Goal: Use online tool/utility: Utilize a website feature to perform a specific function

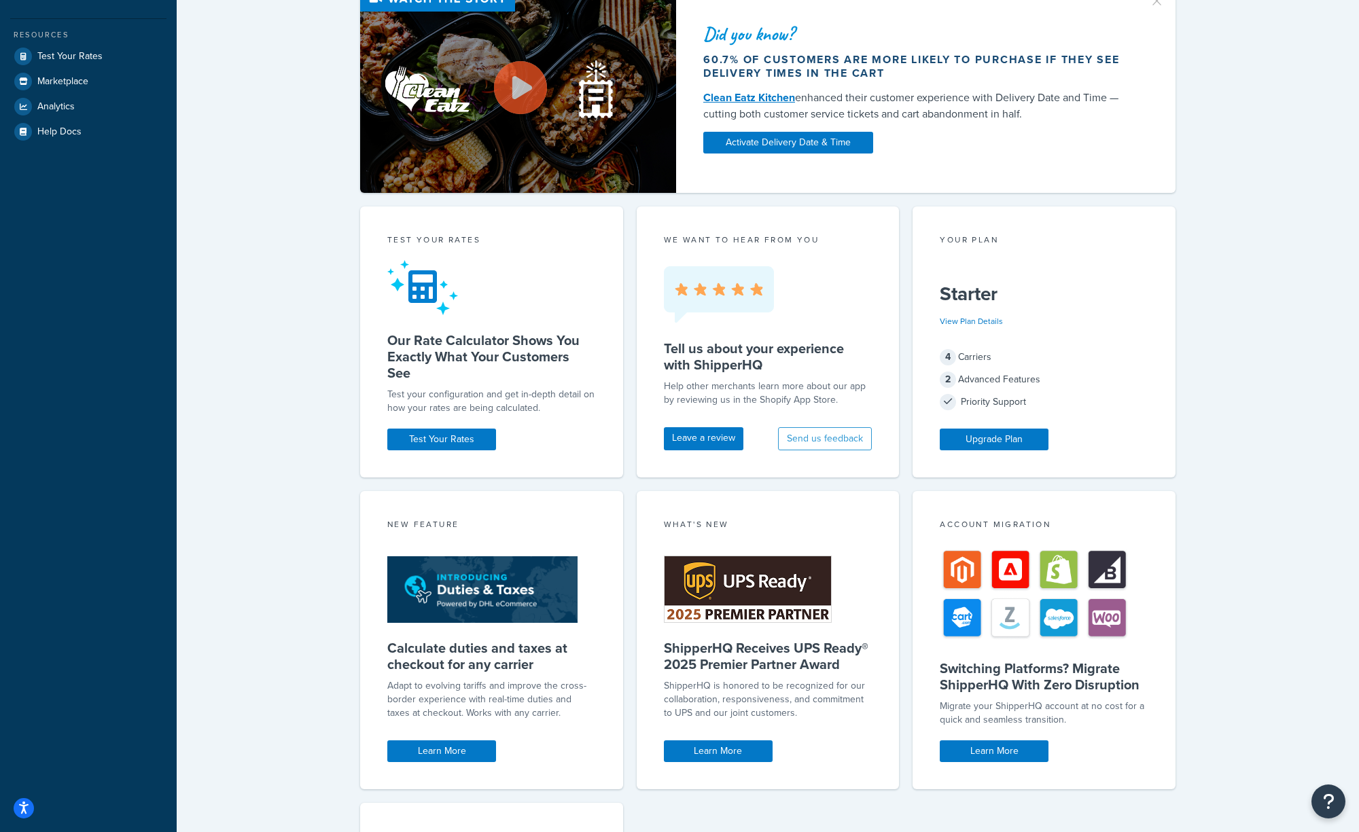
scroll to position [69, 0]
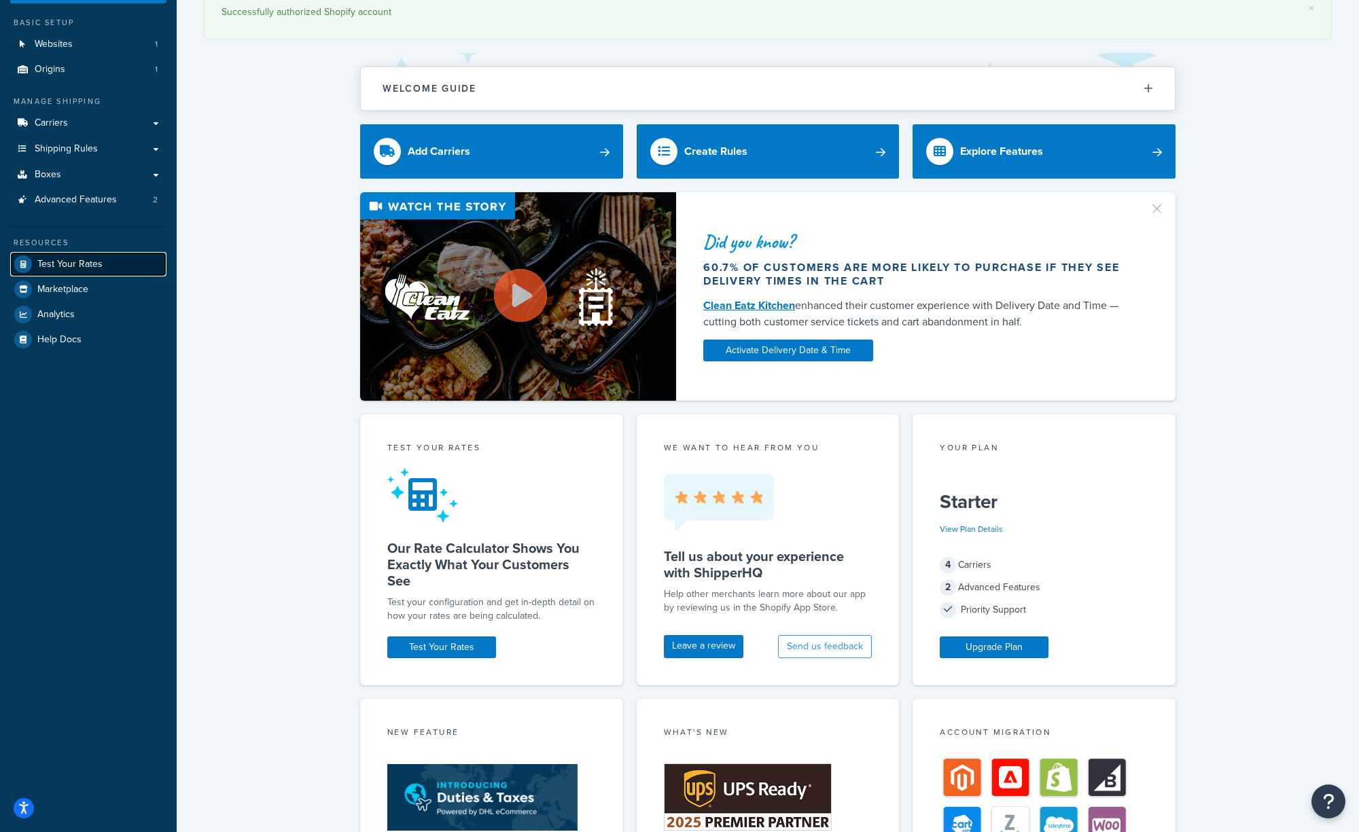
click at [61, 264] on span "Test Your Rates" at bounding box center [69, 265] width 65 height 12
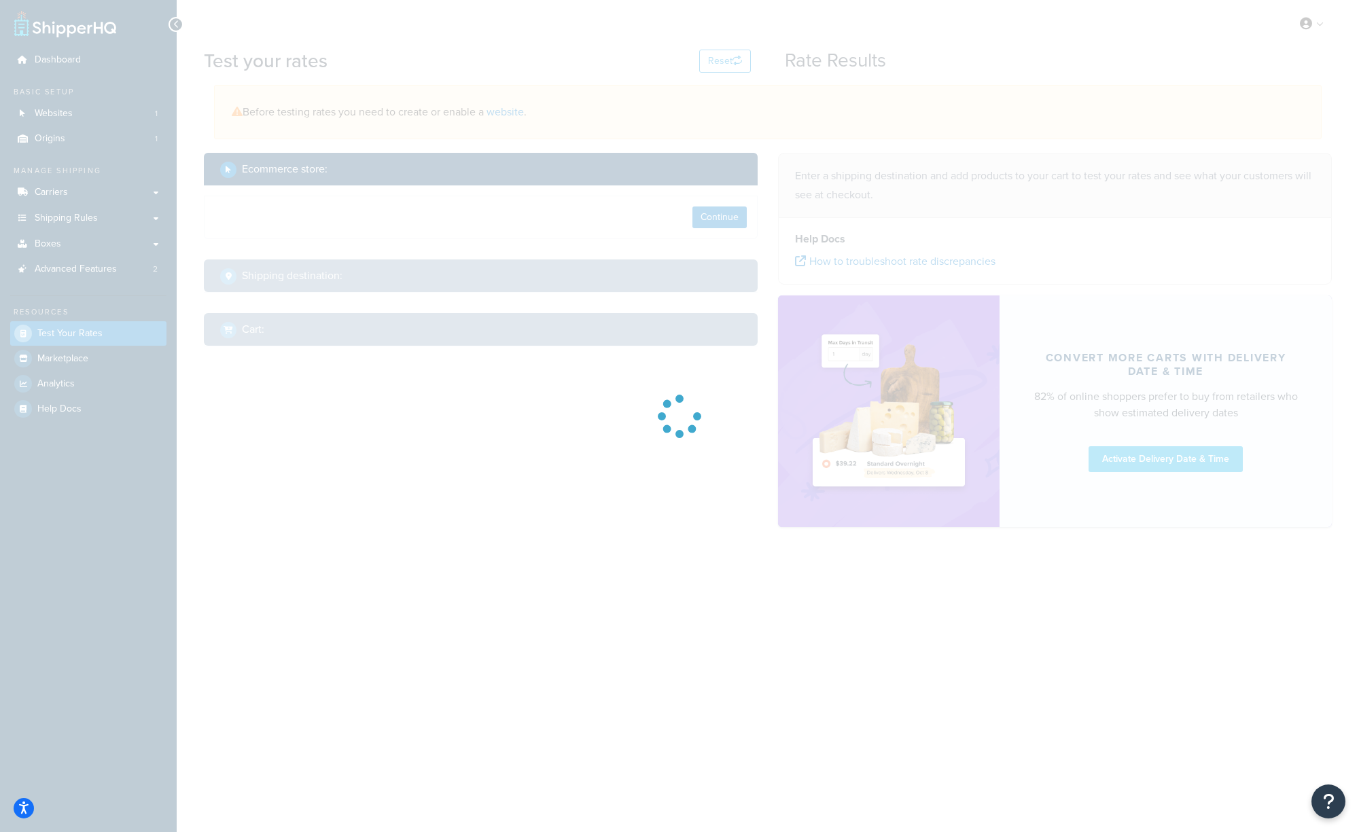
select select "[GEOGRAPHIC_DATA]"
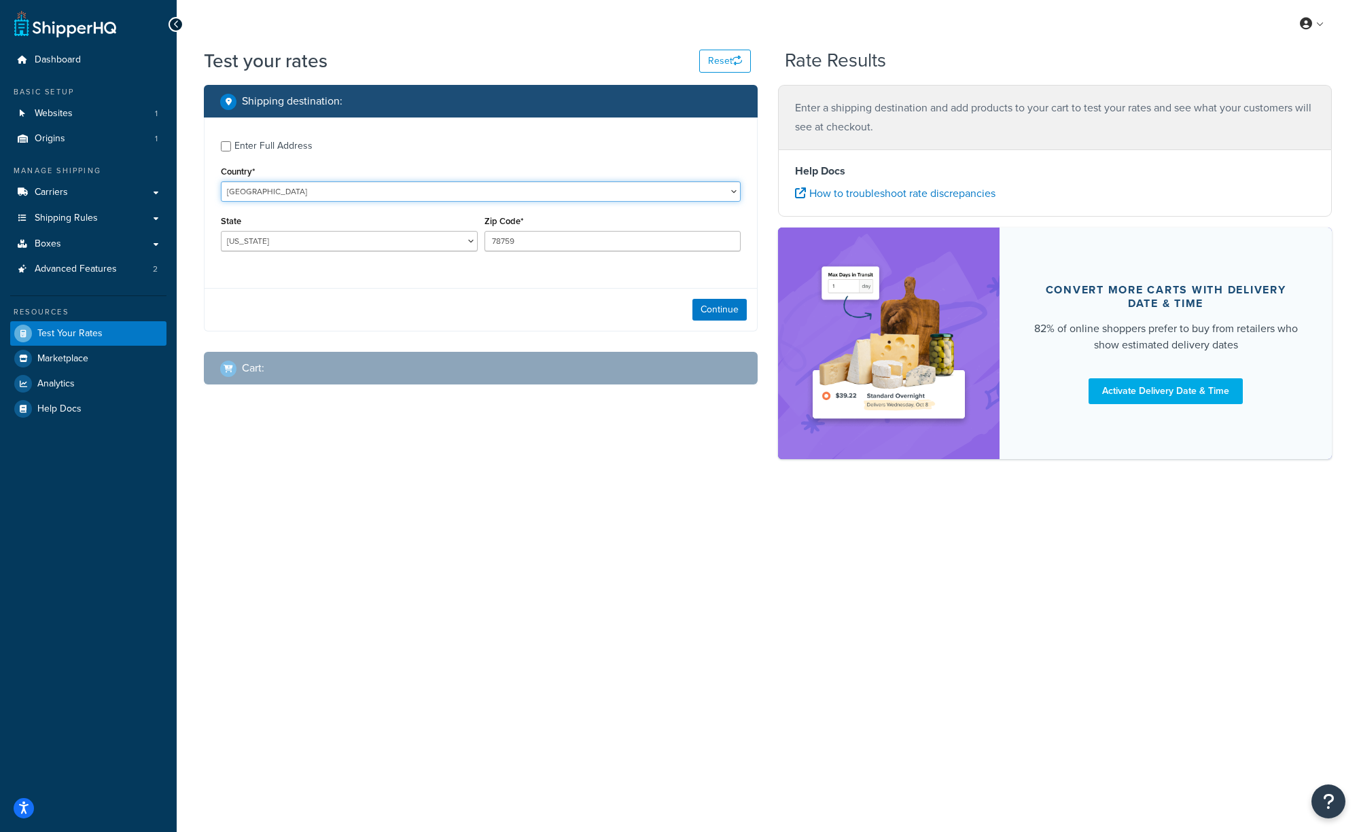
select select "BG"
click option "[GEOGRAPHIC_DATA]" at bounding box center [0, 0] width 0 height 0
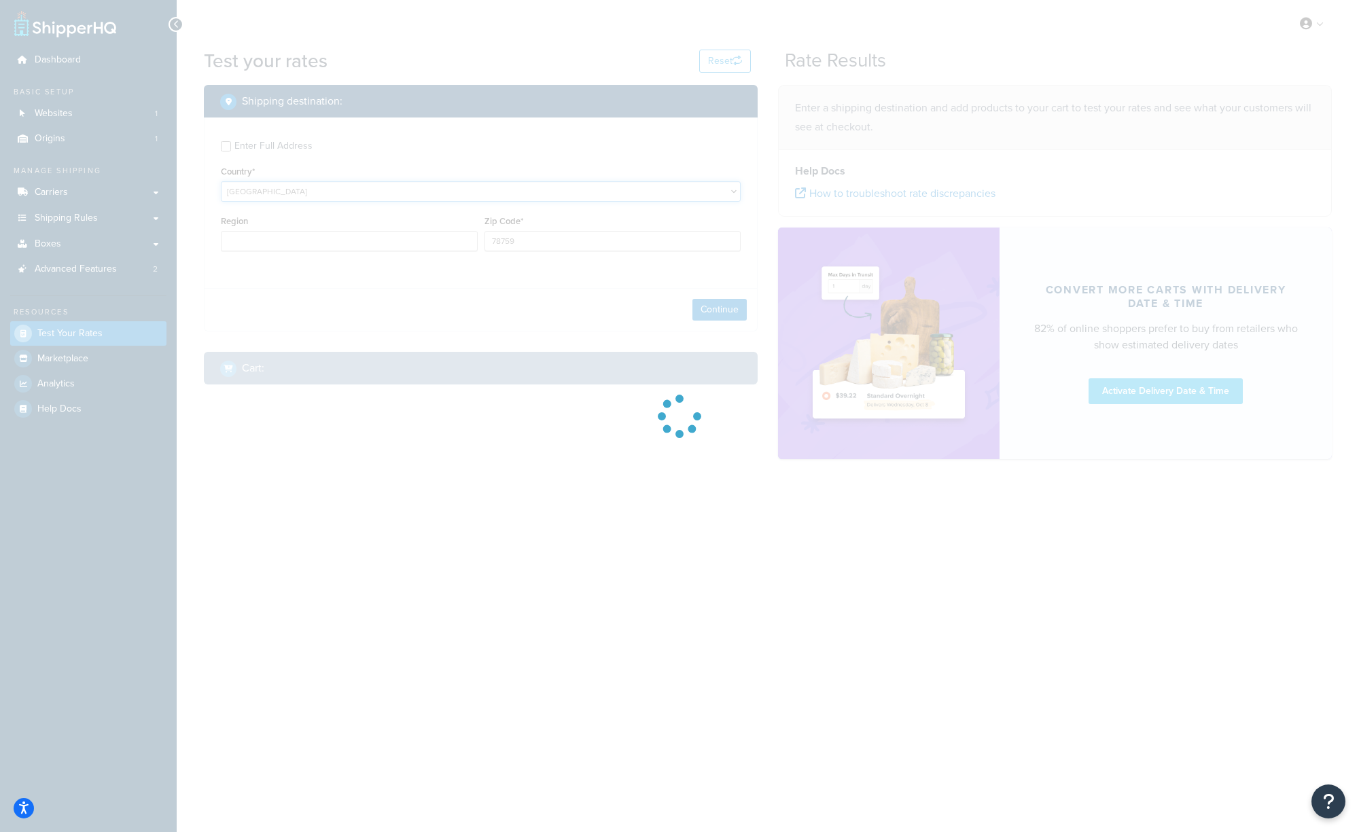
type input "[GEOGRAPHIC_DATA]"
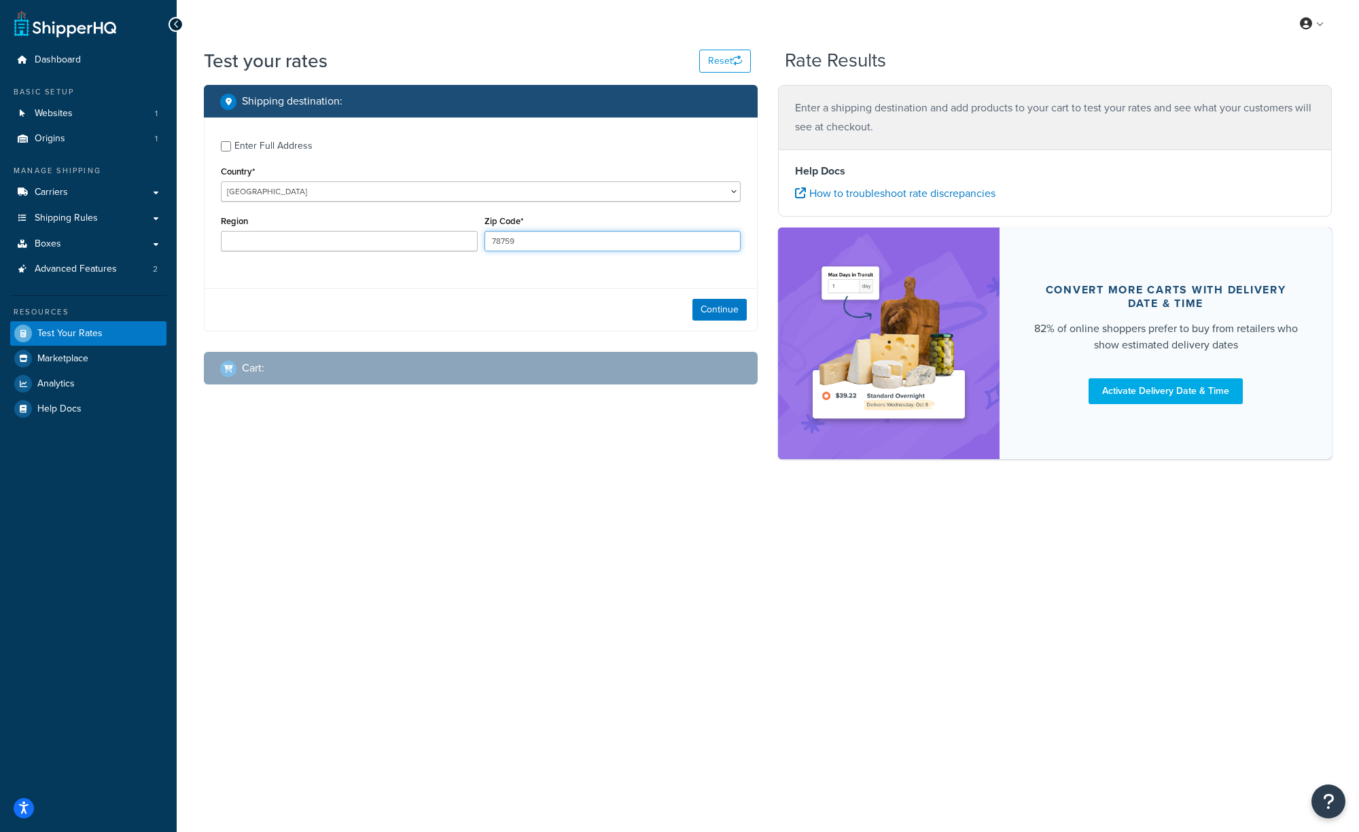
drag, startPoint x: 518, startPoint y: 246, endPoint x: 470, endPoint y: 240, distance: 48.6
click at [484, 240] on input "78759" at bounding box center [612, 241] width 257 height 20
paste input "Voivodinovo"
type input "Voivodinovo"
click at [400, 241] on input "Region" at bounding box center [349, 241] width 257 height 20
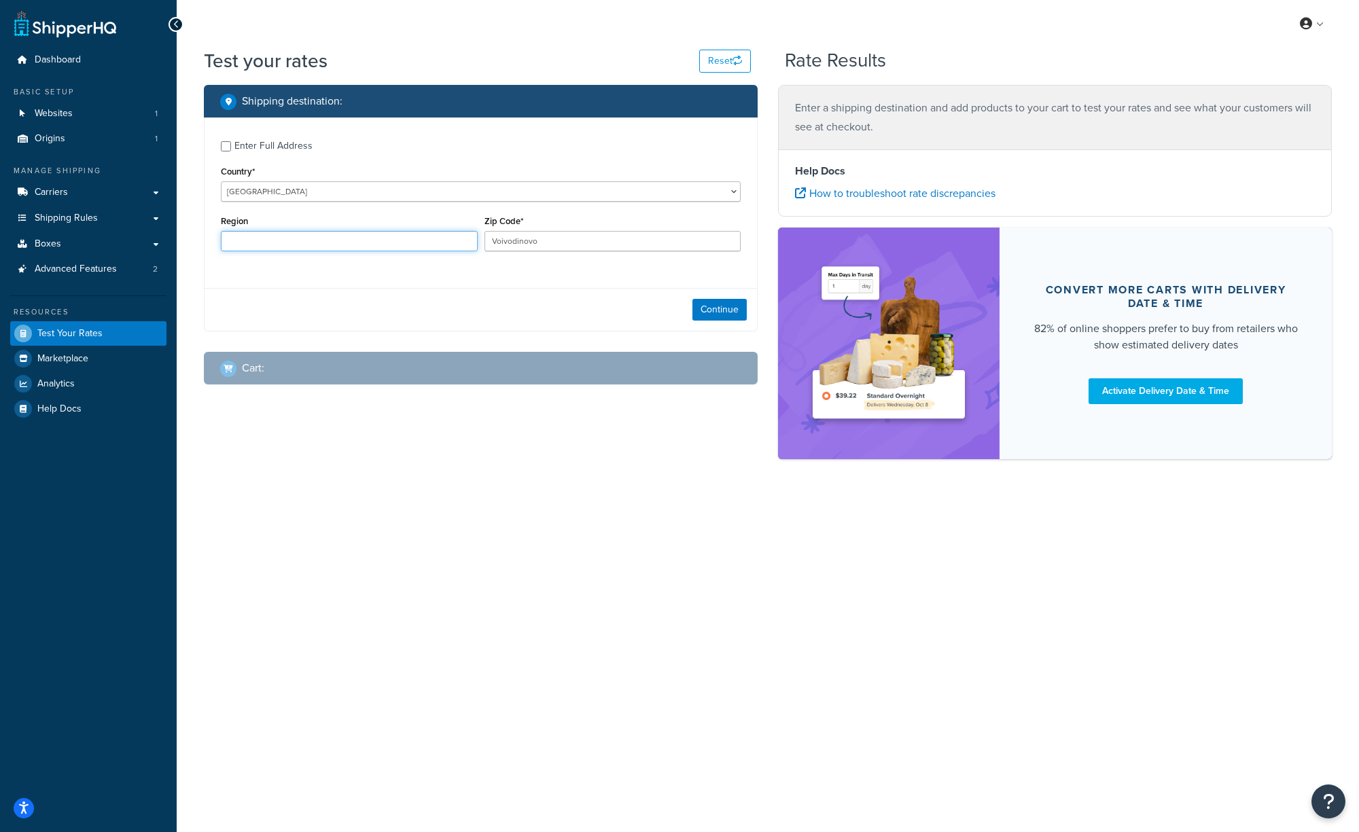
paste input "Voivodinovo"
type input "Voivodinovo"
drag, startPoint x: 386, startPoint y: 243, endPoint x: 104, endPoint y: 241, distance: 282.0
click at [221, 241] on input "Voivodinovo" at bounding box center [349, 241] width 257 height 20
drag, startPoint x: 552, startPoint y: 247, endPoint x: 430, endPoint y: 240, distance: 122.5
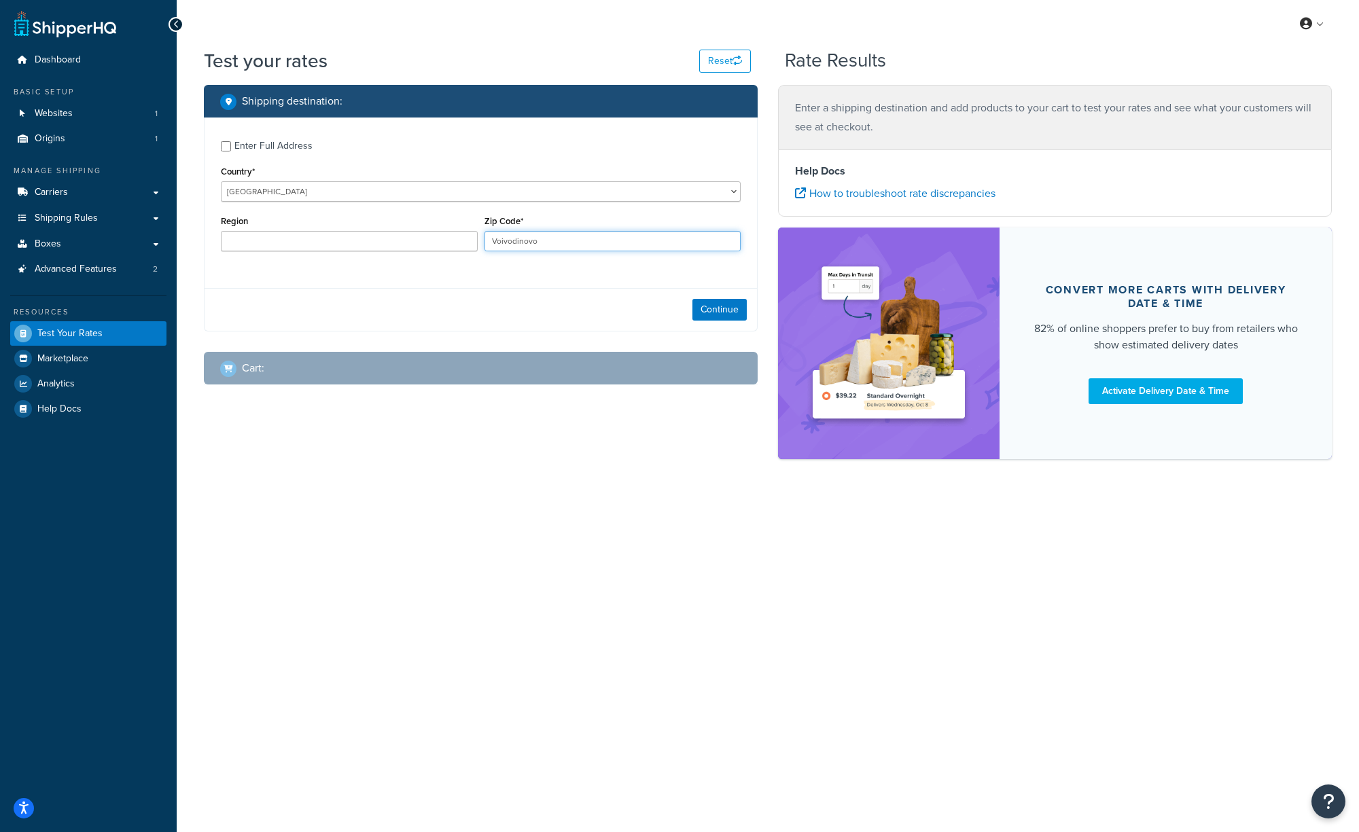
click at [484, 240] on input "Voivodinovo" at bounding box center [612, 241] width 257 height 20
type input "4135"
click at [714, 311] on button "Continue" at bounding box center [719, 310] width 54 height 22
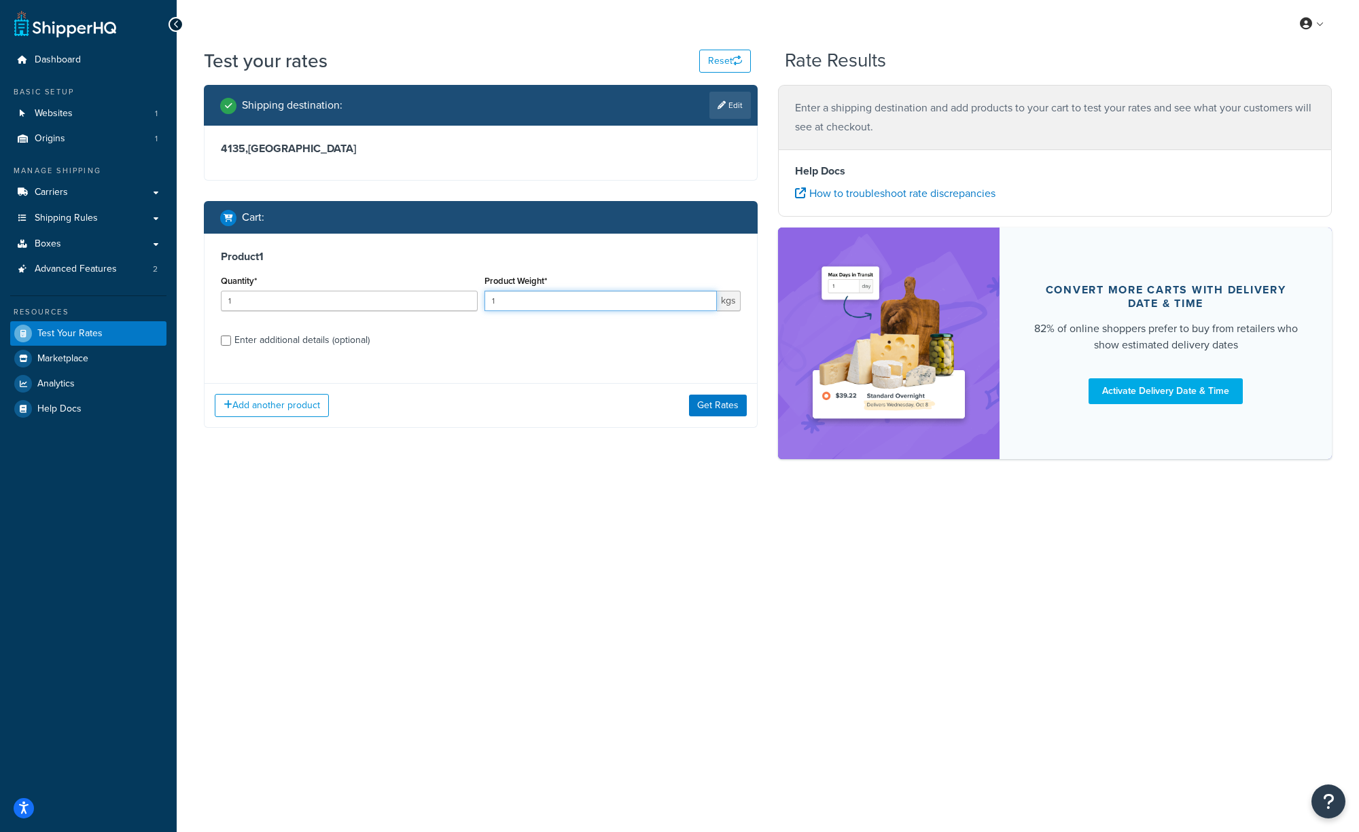
drag, startPoint x: 512, startPoint y: 294, endPoint x: 492, endPoint y: 292, distance: 20.4
click at [492, 292] on input "1" at bounding box center [600, 301] width 233 height 20
type input "13"
click at [263, 336] on div "Enter additional details (optional)" at bounding box center [301, 340] width 135 height 19
click at [231, 336] on input "Enter additional details (optional)" at bounding box center [226, 341] width 10 height 10
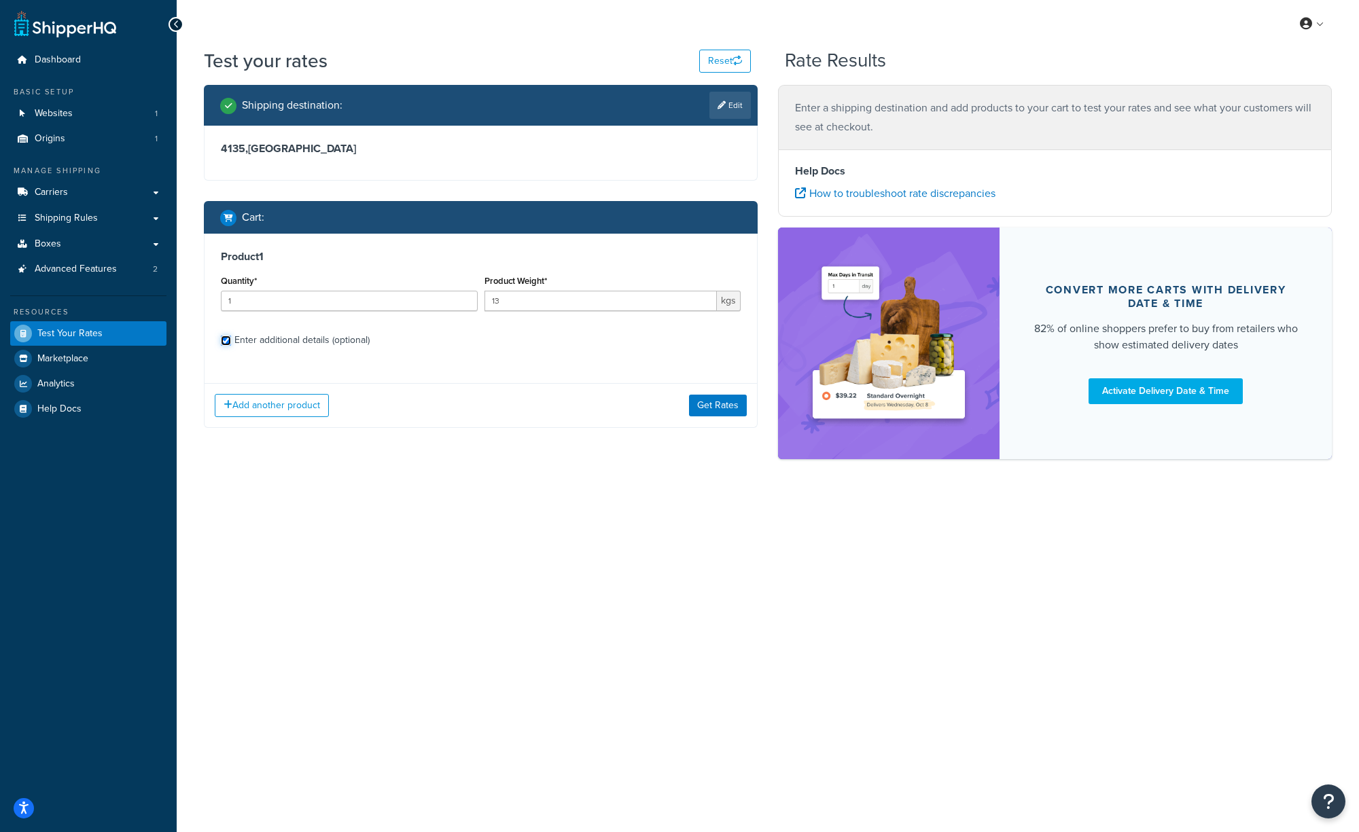
checkbox input "true"
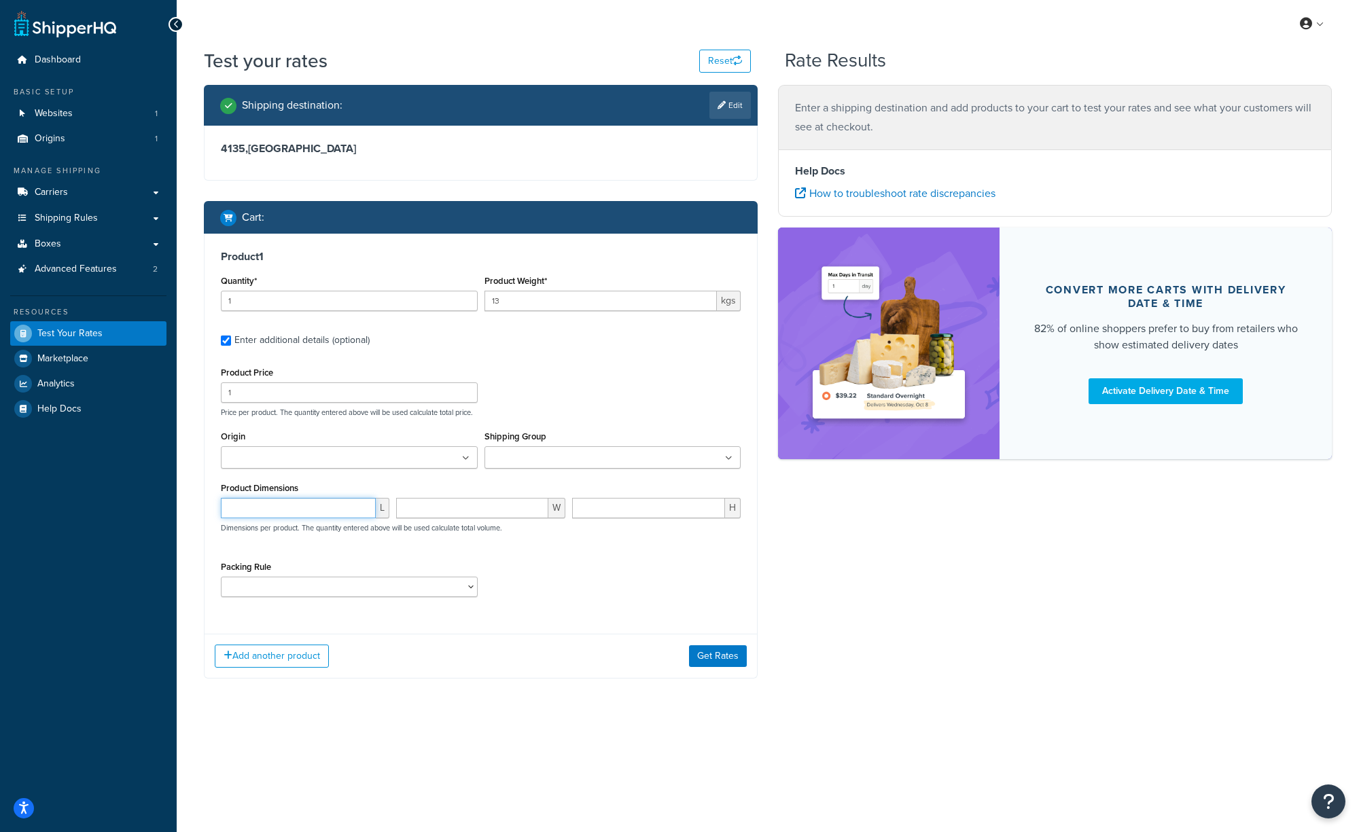
click at [285, 512] on input "number" at bounding box center [298, 508] width 155 height 20
type input "30"
click at [434, 510] on input "number" at bounding box center [472, 508] width 152 height 20
type input "30"
click at [603, 512] on input "number" at bounding box center [648, 508] width 153 height 20
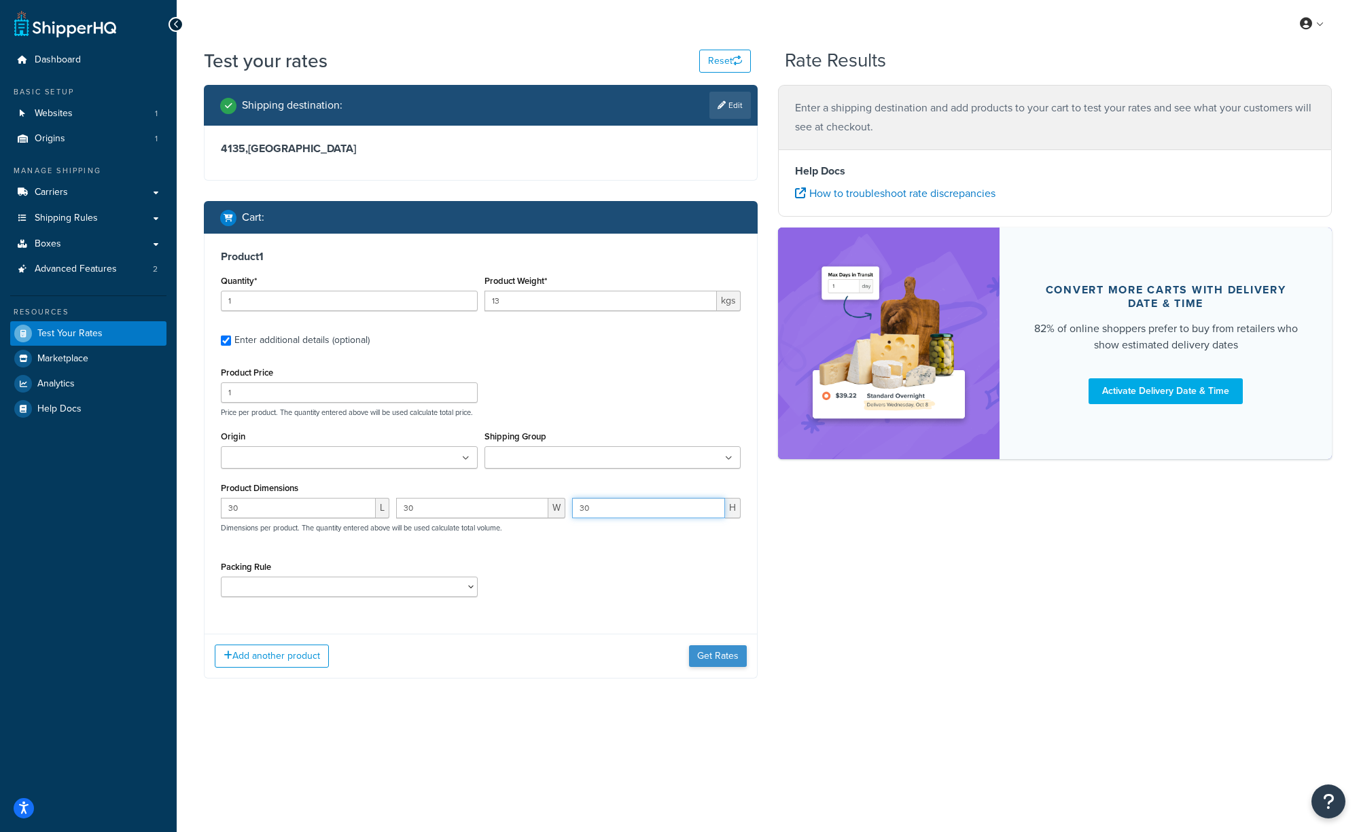
type input "30"
click at [715, 656] on button "Get Rates" at bounding box center [718, 656] width 58 height 22
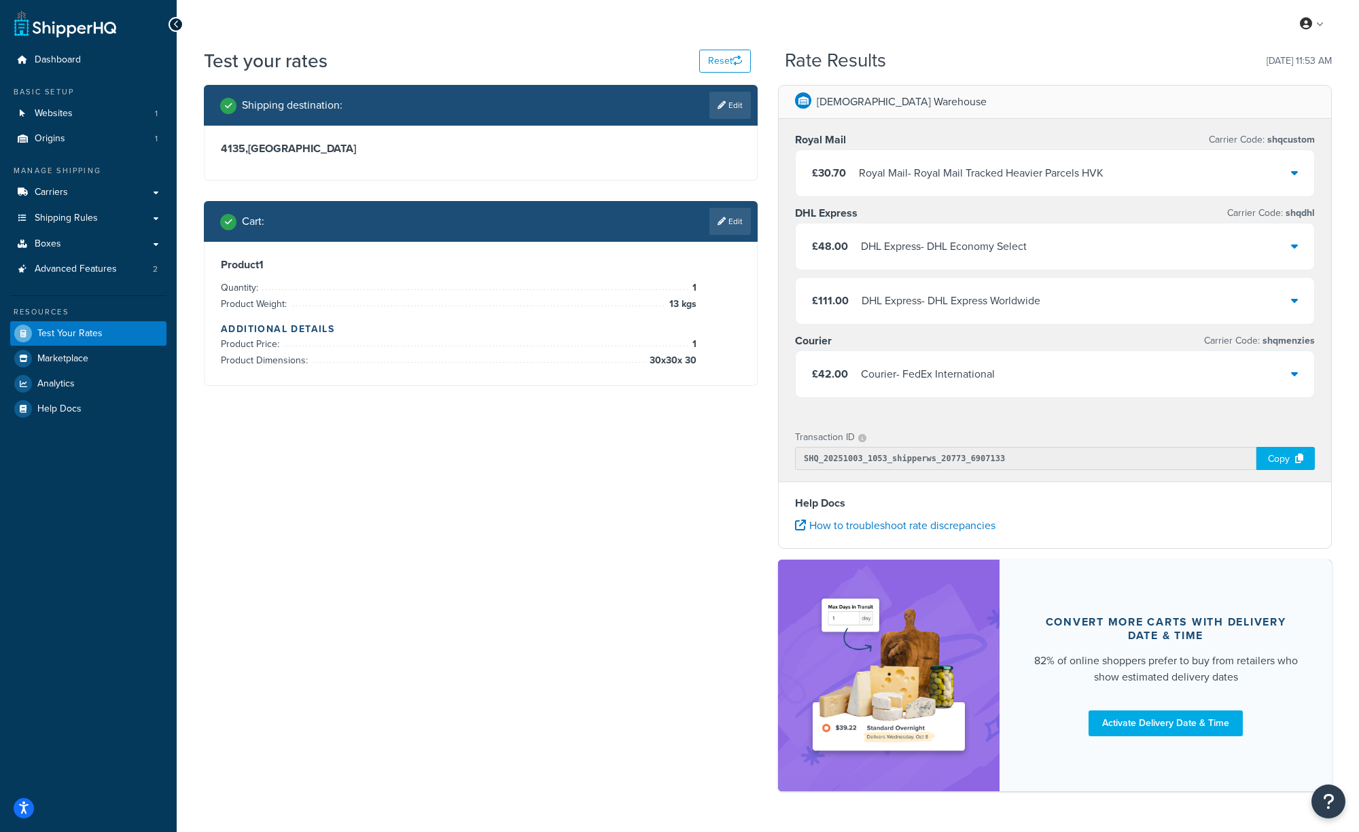
click at [947, 169] on div "Royal Mail - Royal Mail Tracked Heavier Parcels HVK" at bounding box center [981, 173] width 245 height 19
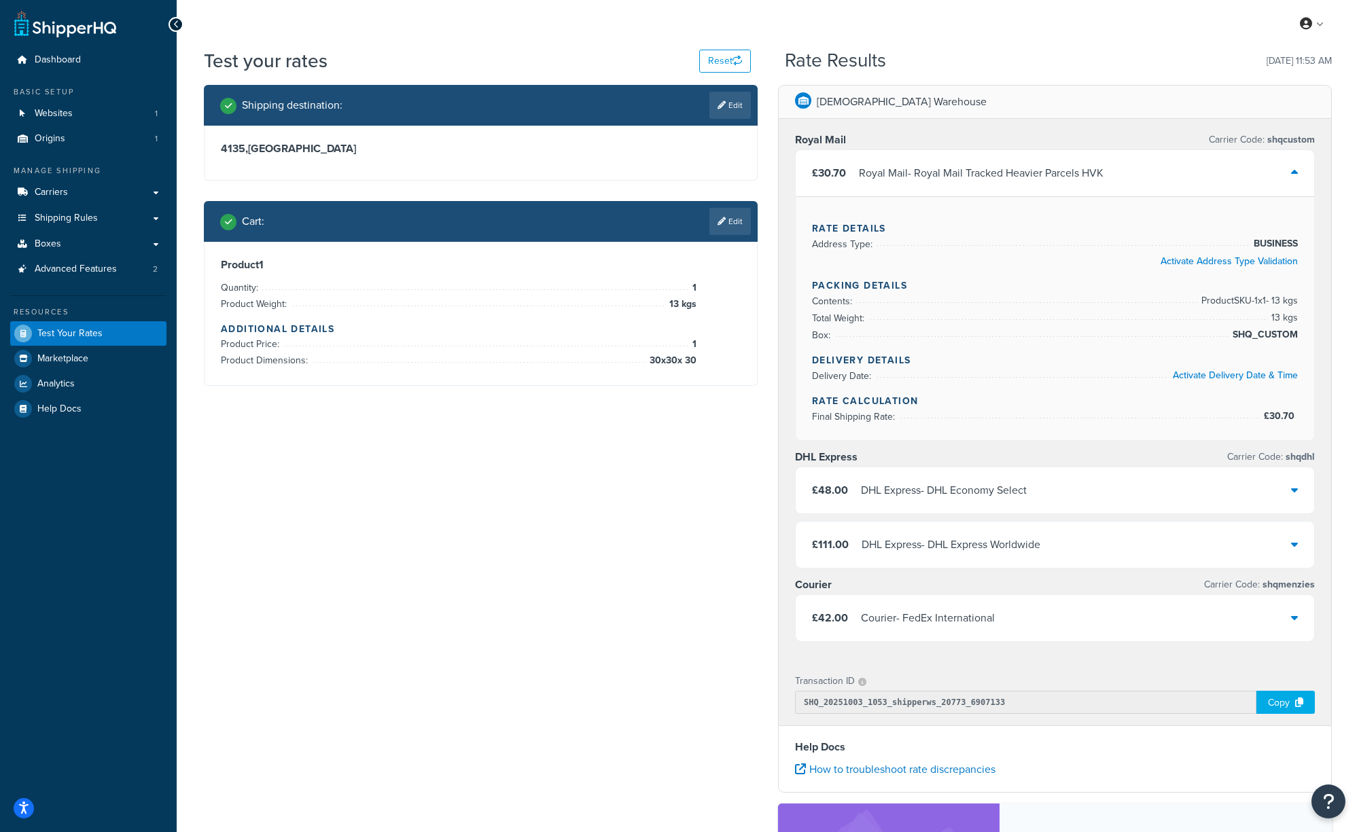
click at [947, 169] on div "Royal Mail - Royal Mail Tracked Heavier Parcels HVK" at bounding box center [981, 173] width 245 height 19
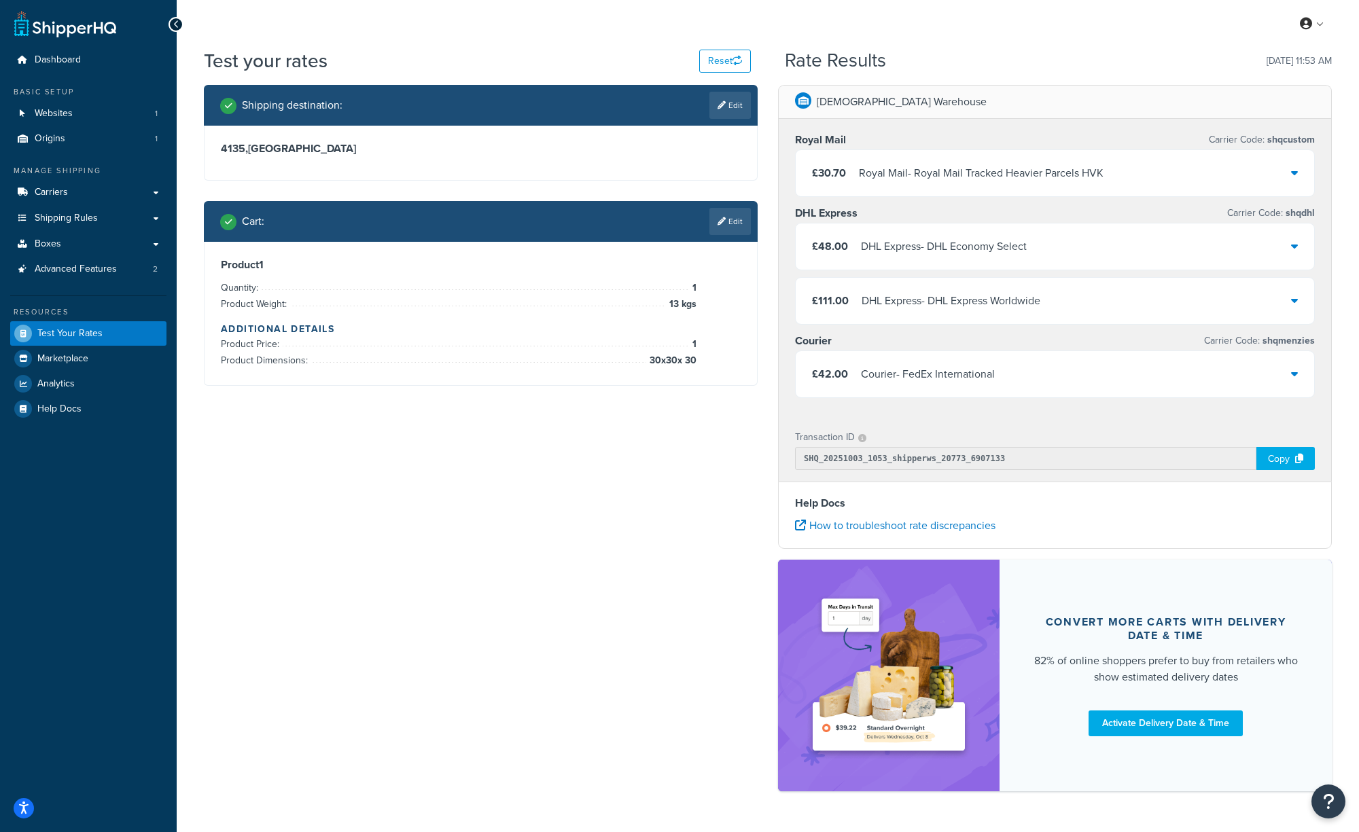
click at [955, 245] on div "DHL Express - DHL Economy Select" at bounding box center [944, 246] width 166 height 19
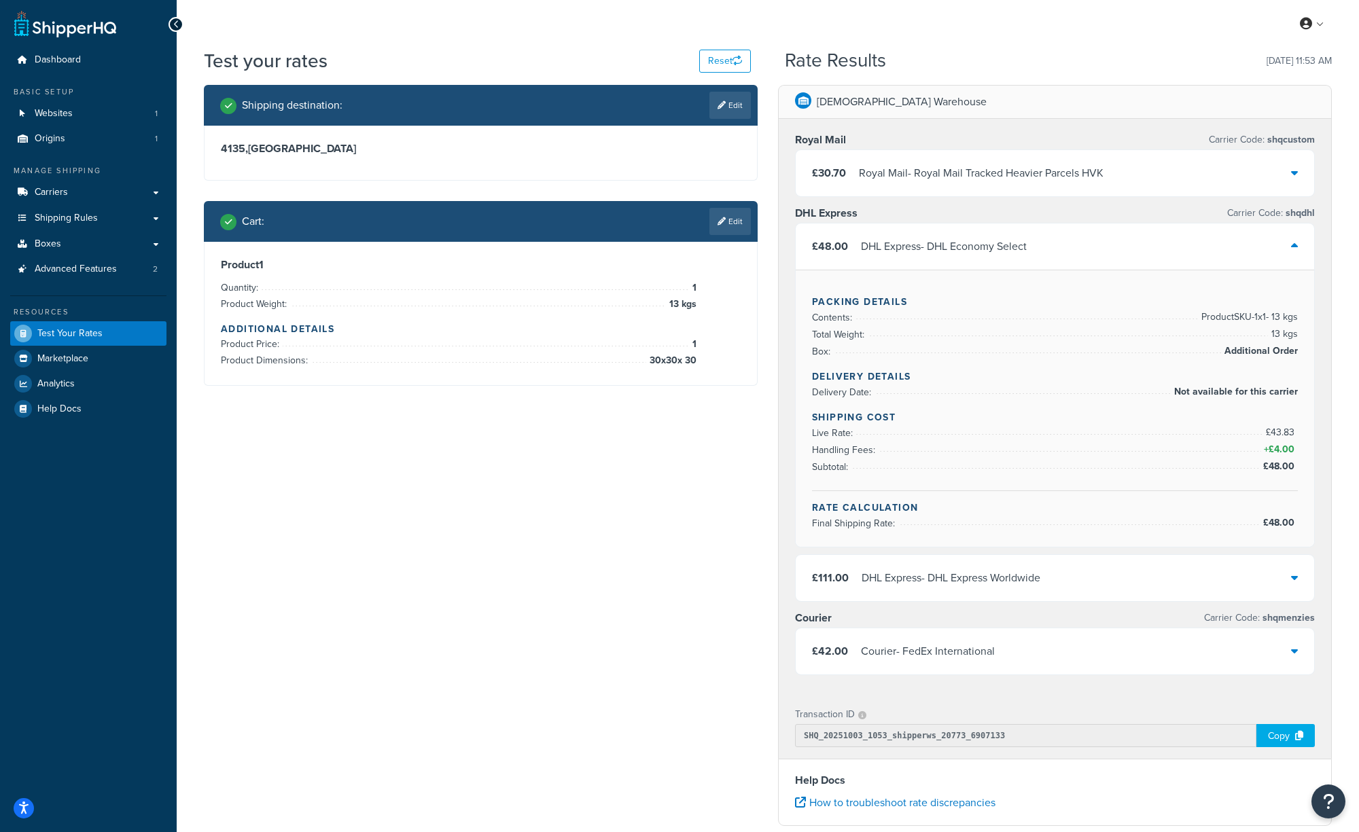
click at [955, 245] on div "DHL Express - DHL Economy Select" at bounding box center [944, 246] width 166 height 19
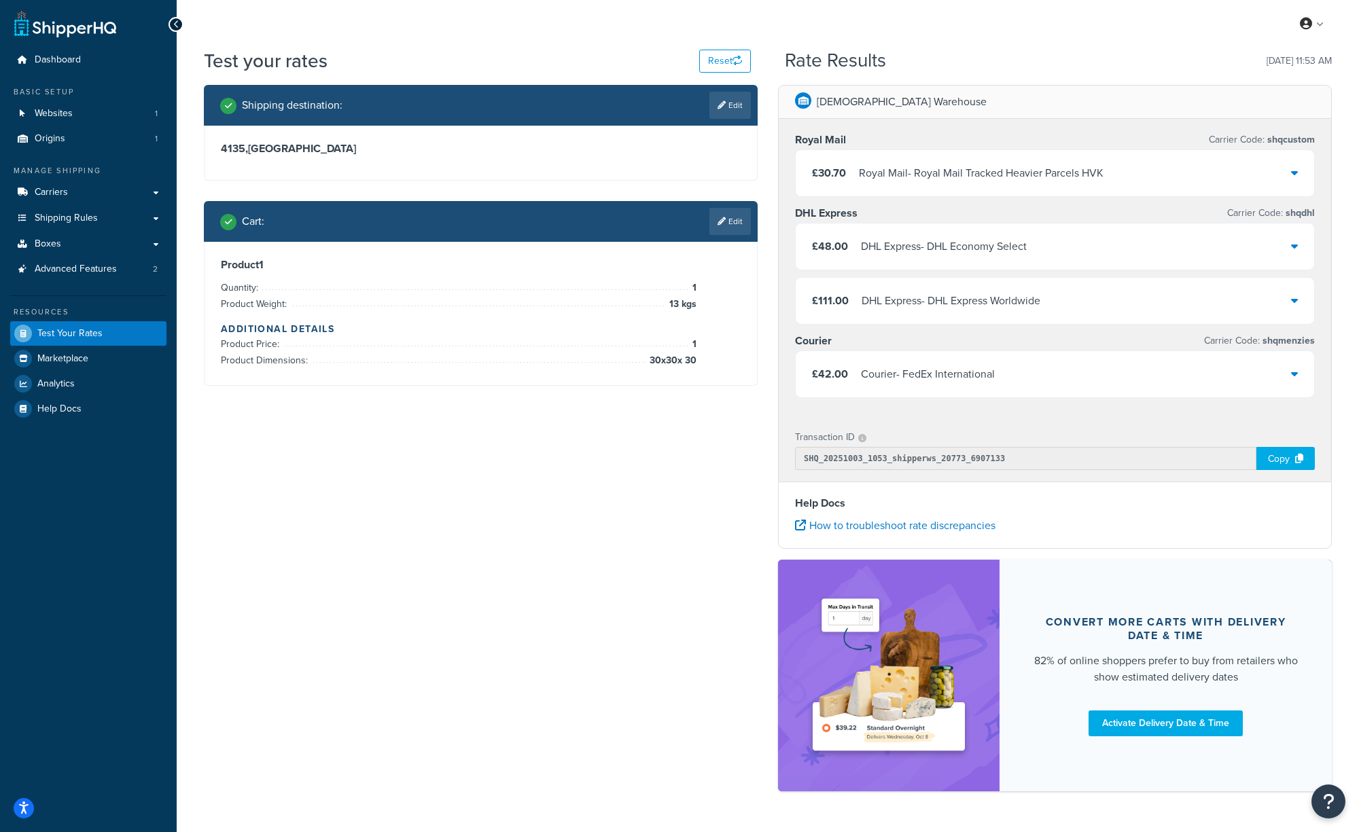
click at [927, 377] on div "Courier - FedEx International" at bounding box center [928, 374] width 134 height 19
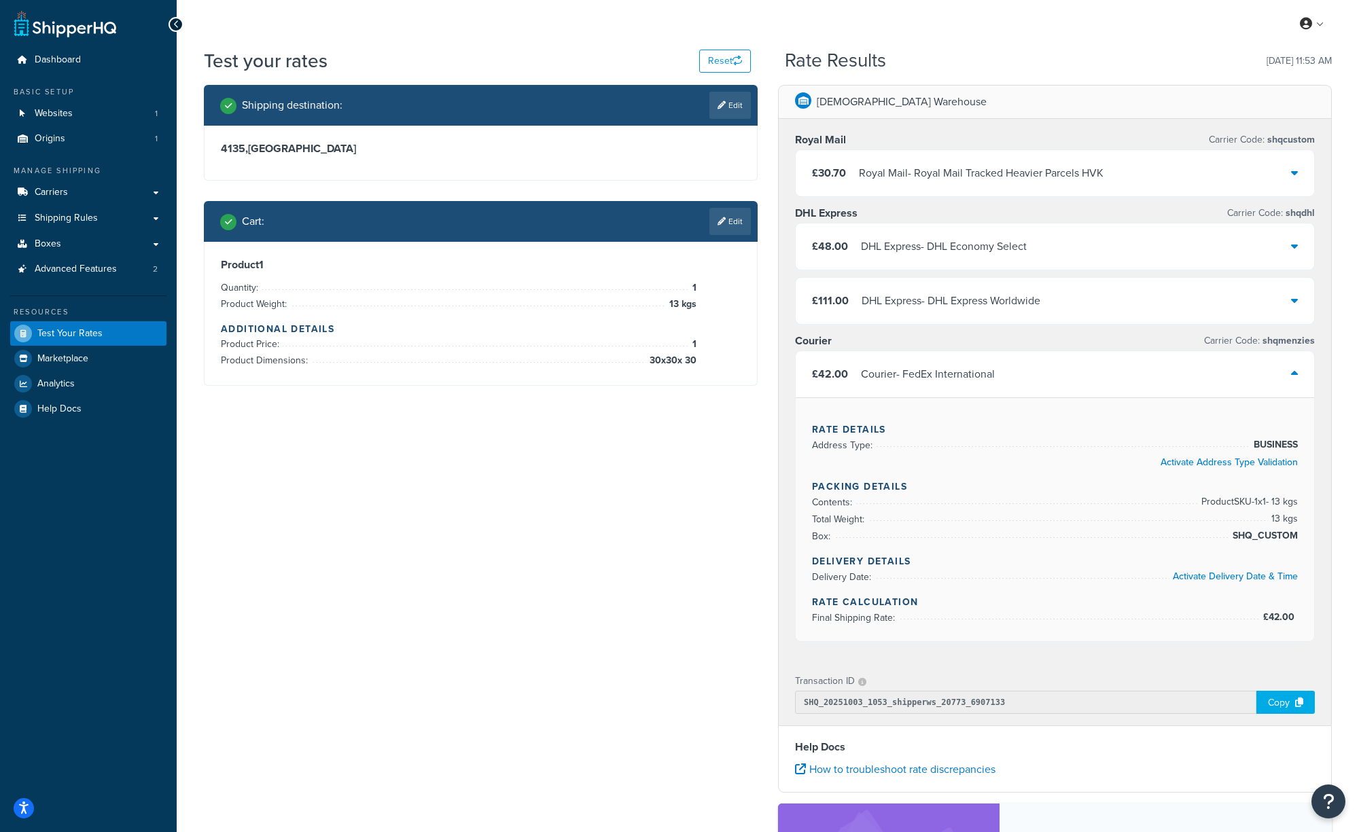
click at [964, 256] on div "DHL Express - DHL Economy Select" at bounding box center [944, 246] width 166 height 19
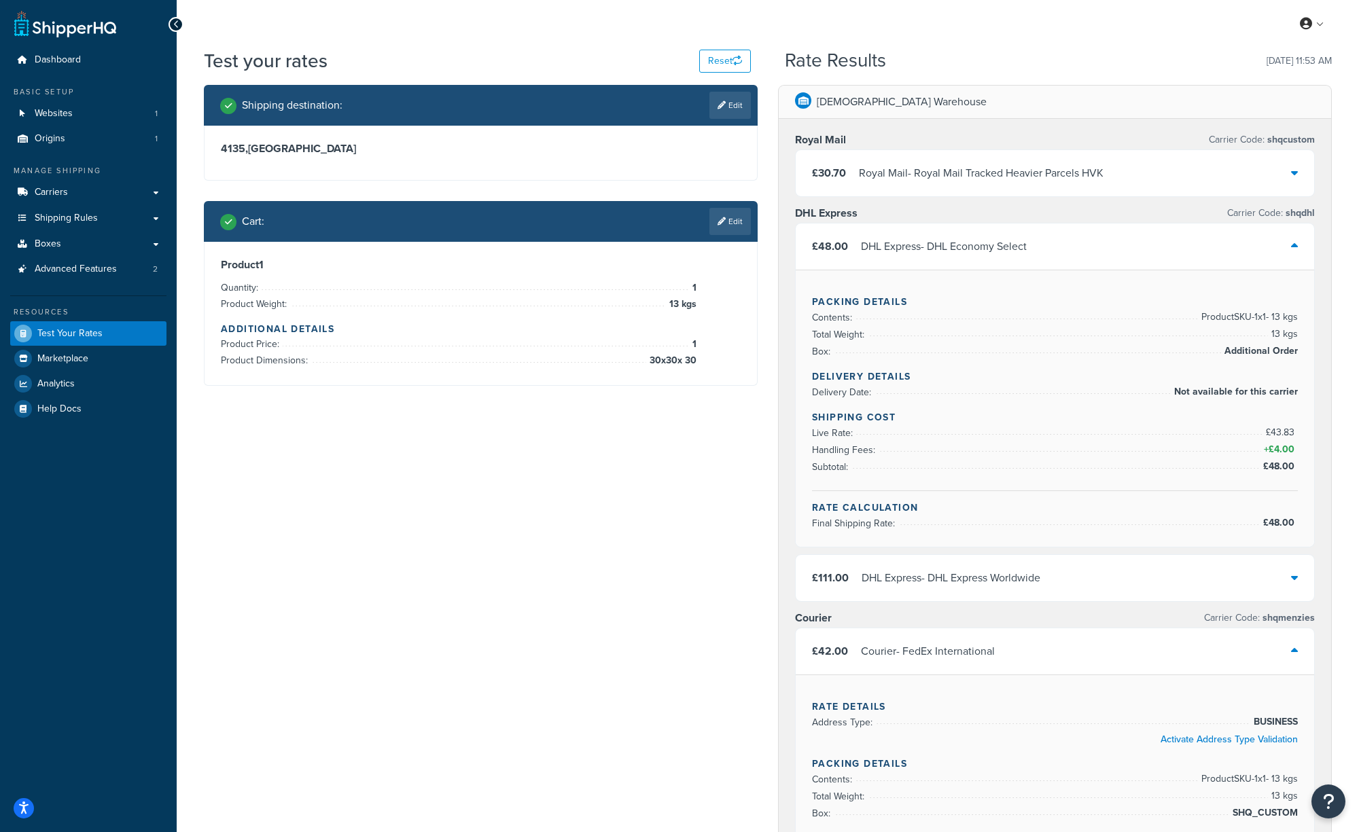
click at [964, 241] on div "DHL Express - DHL Economy Select" at bounding box center [944, 246] width 166 height 19
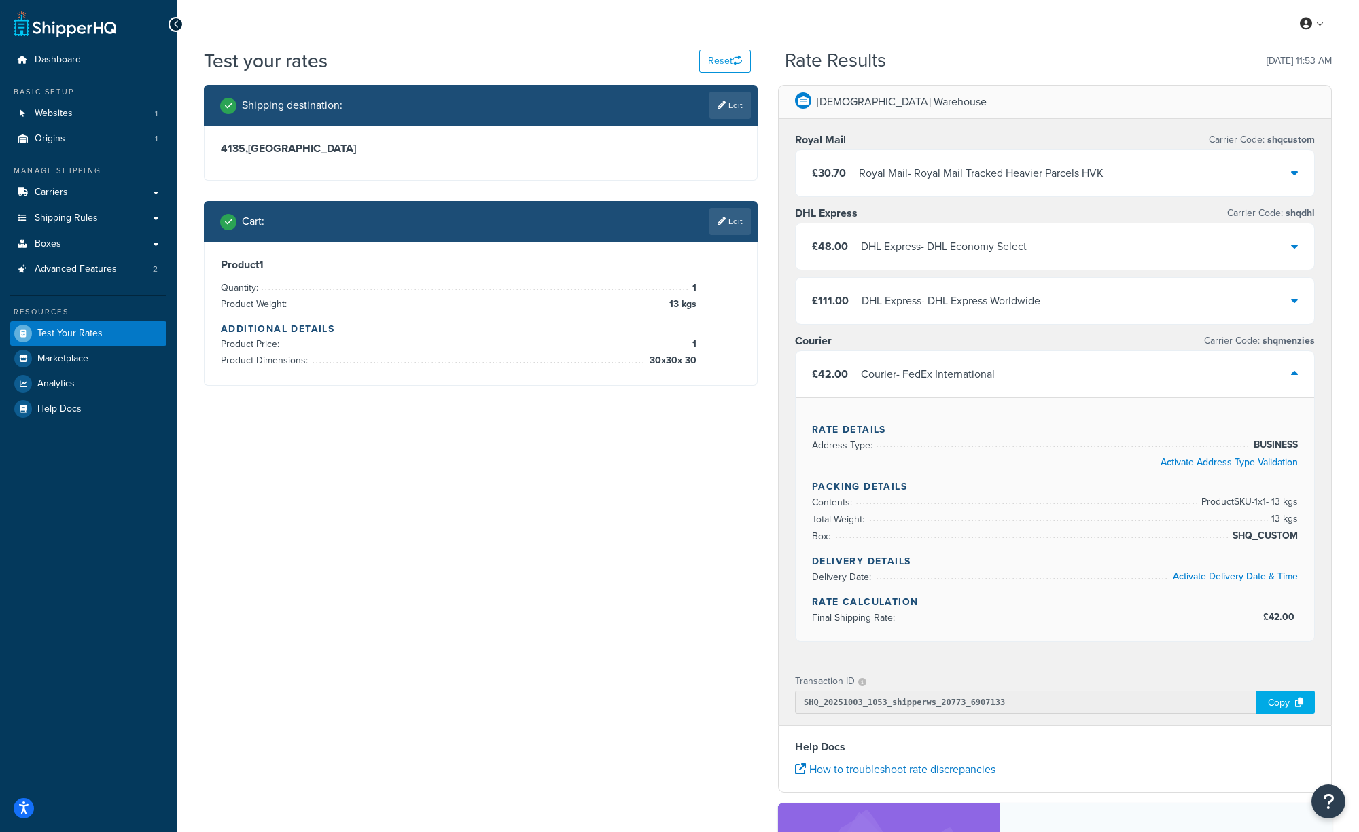
click at [957, 380] on div "Courier - FedEx International" at bounding box center [928, 374] width 134 height 19
